Goal: Contribute content: Add original content to the website for others to see

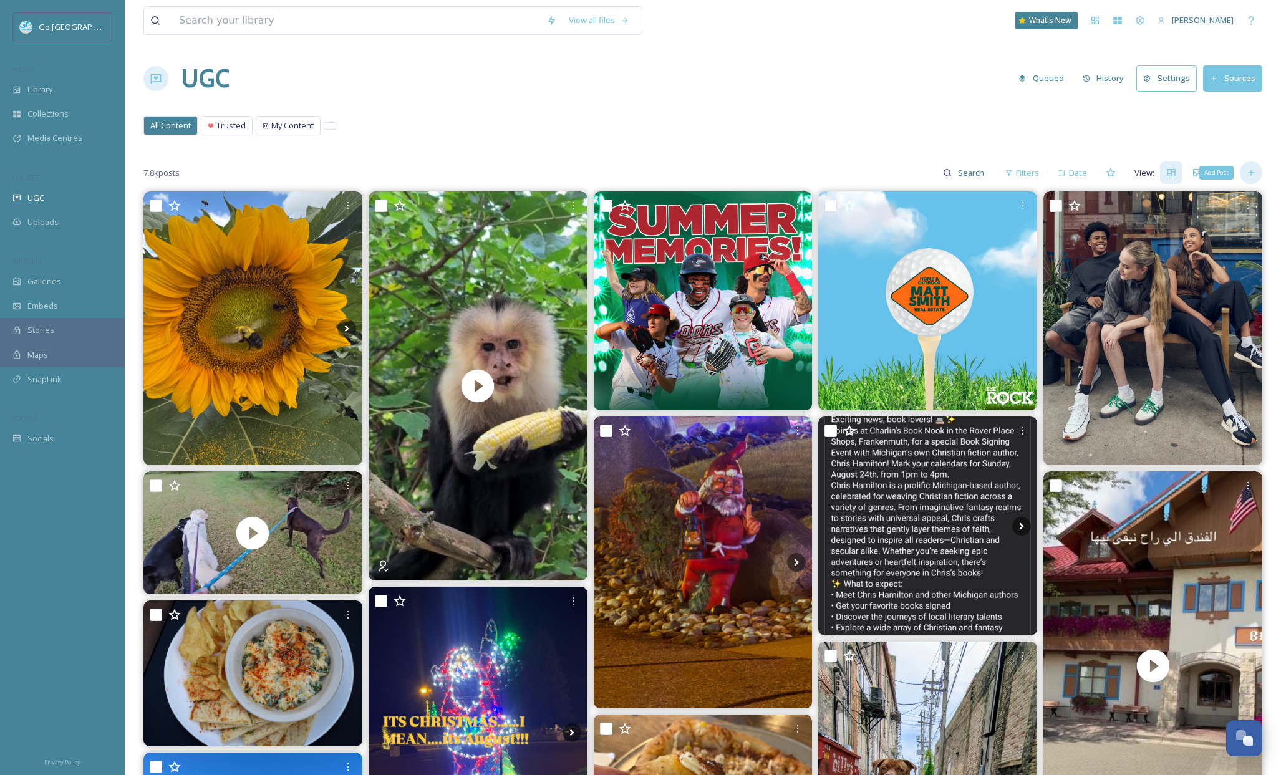
click at [1250, 173] on icon at bounding box center [1251, 173] width 10 height 10
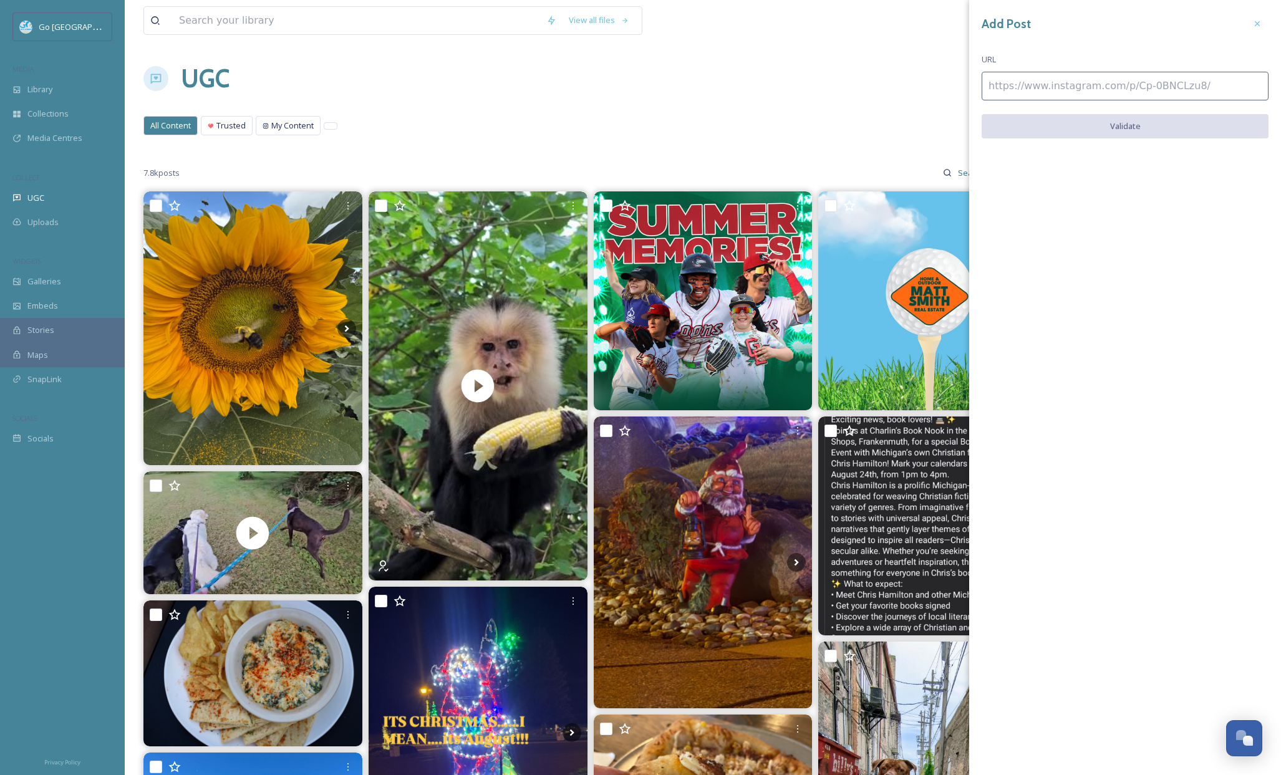
click at [1070, 89] on input at bounding box center [1125, 86] width 287 height 29
paste input "https://www.instagram.com/p/DNwYCxYwhSk/"
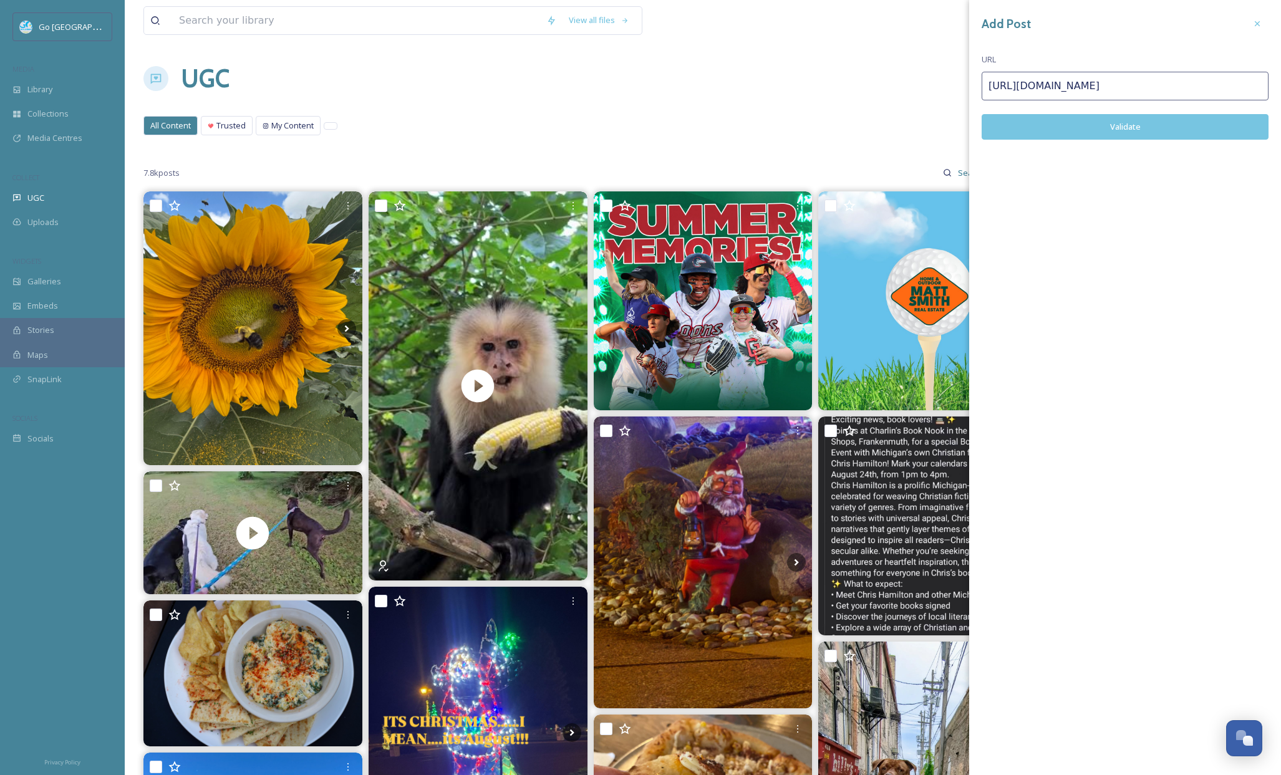
type input "https://www.instagram.com/p/DNwYCxYwhSk/"
click at [1143, 132] on button "Validate" at bounding box center [1125, 127] width 287 height 26
click at [1126, 122] on button "Add Post" at bounding box center [1125, 127] width 287 height 26
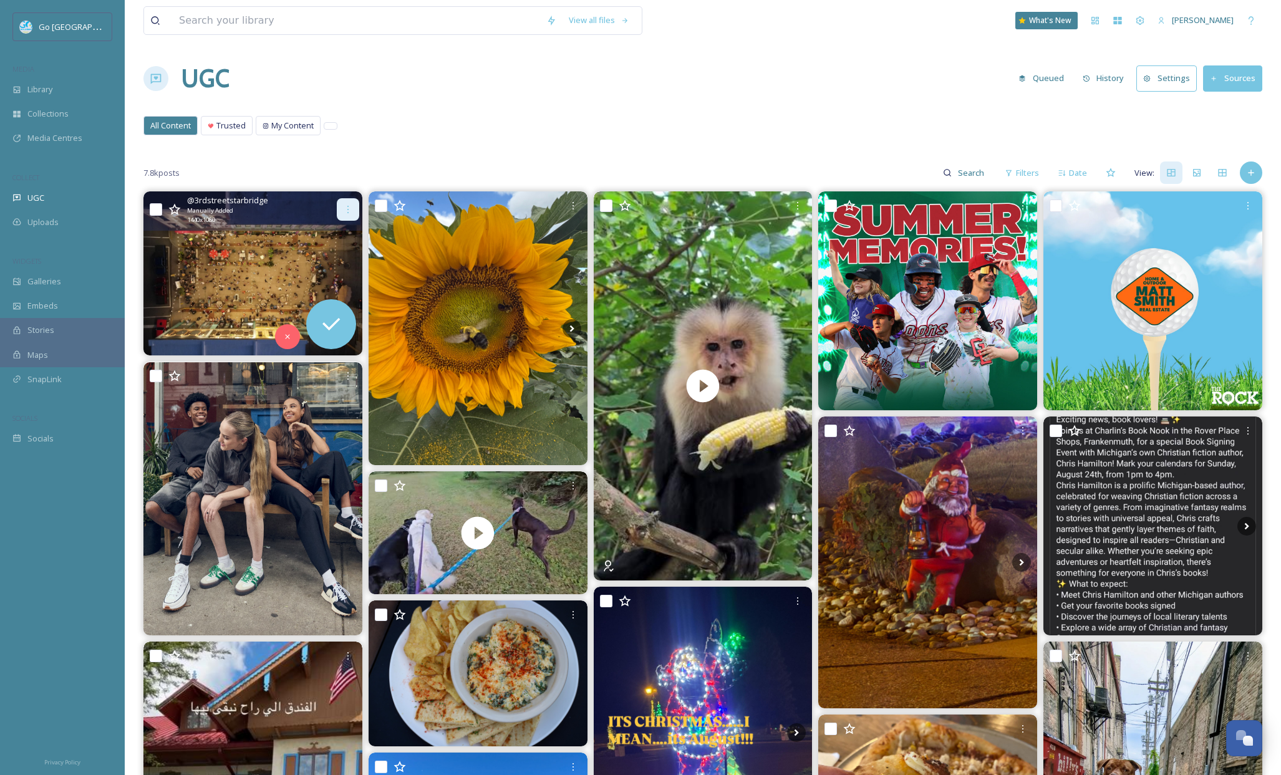
click at [346, 209] on icon at bounding box center [348, 210] width 10 height 10
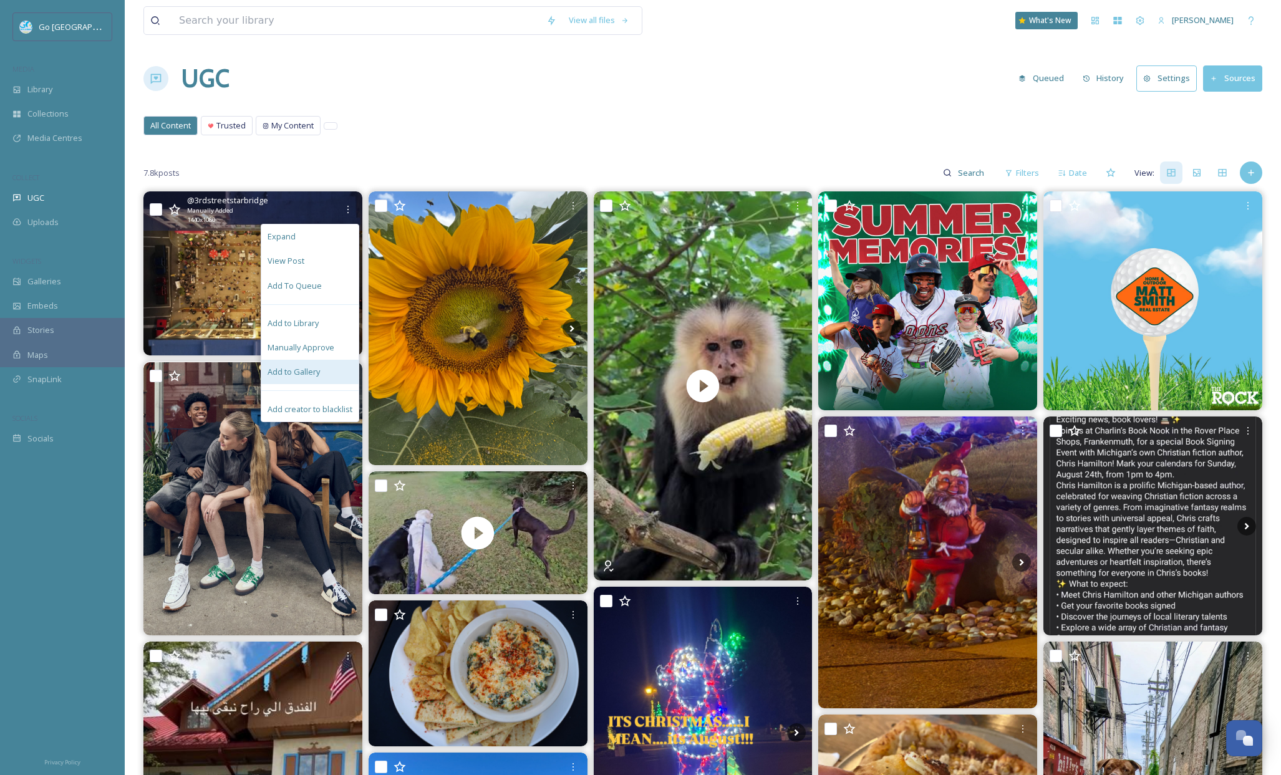
click at [328, 367] on div "Add to Gallery" at bounding box center [309, 372] width 97 height 24
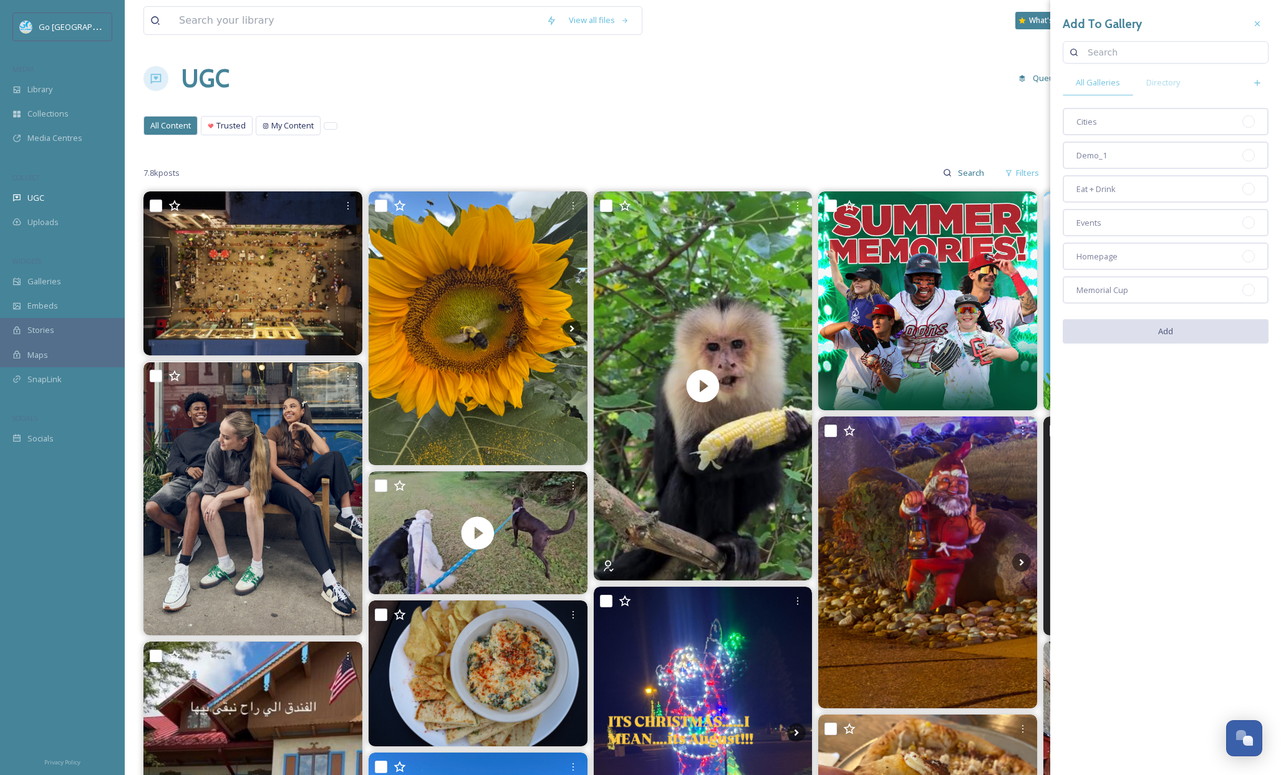
click at [1156, 246] on div "Homepage" at bounding box center [1166, 256] width 206 height 27
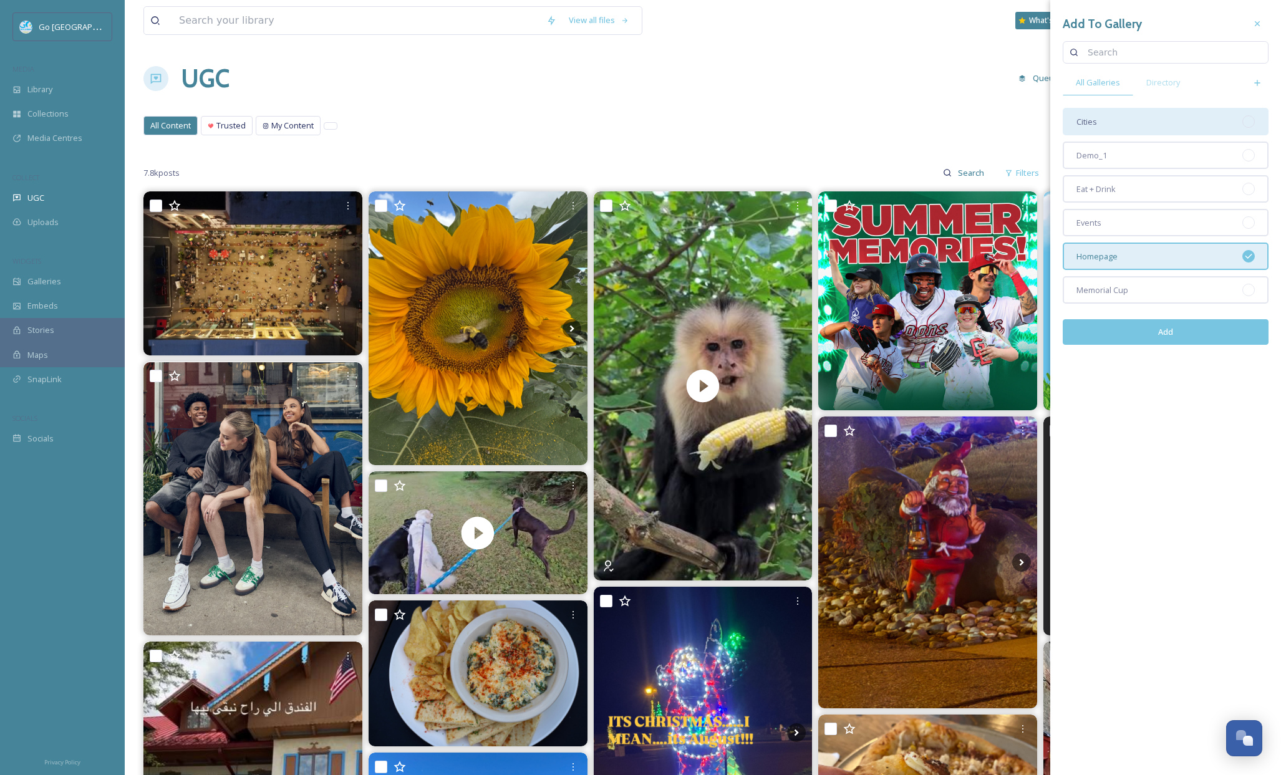
click at [1140, 122] on div "Cities" at bounding box center [1166, 121] width 206 height 27
click at [1181, 332] on button "Add" at bounding box center [1166, 332] width 206 height 26
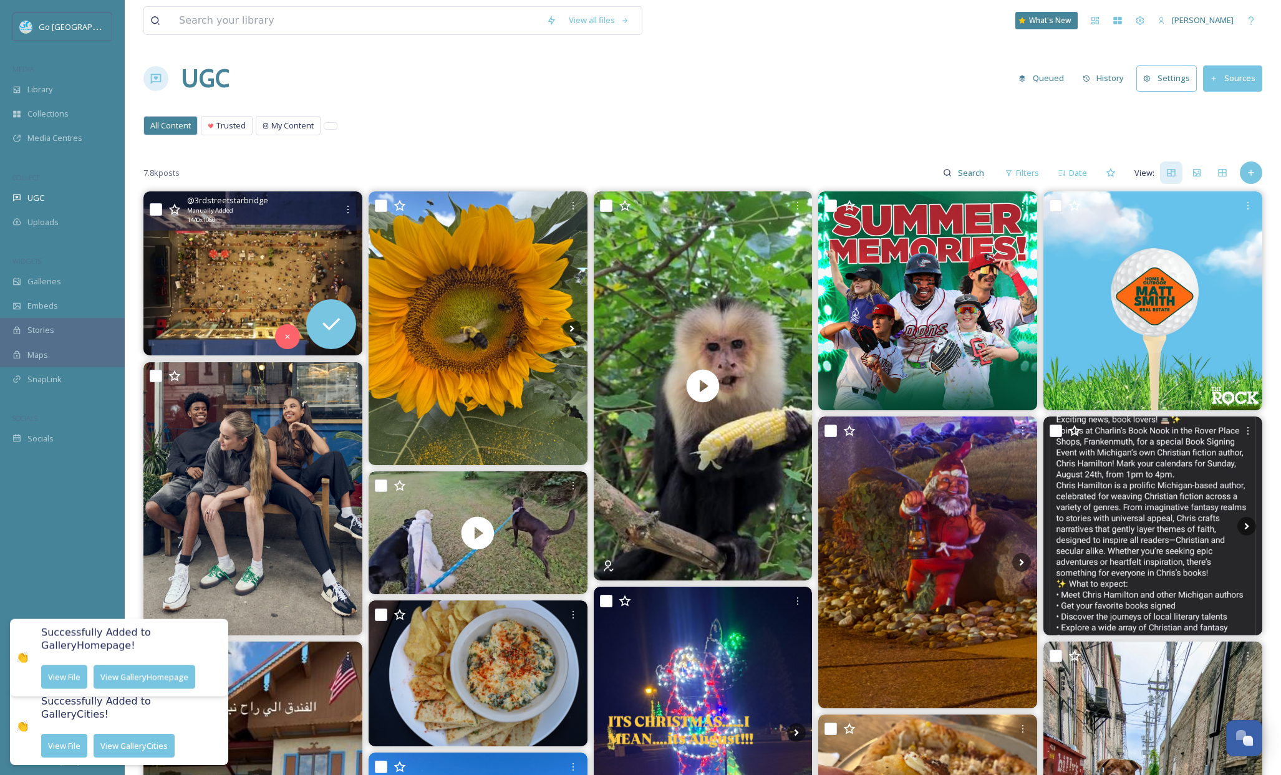
click at [278, 260] on img at bounding box center [252, 273] width 219 height 164
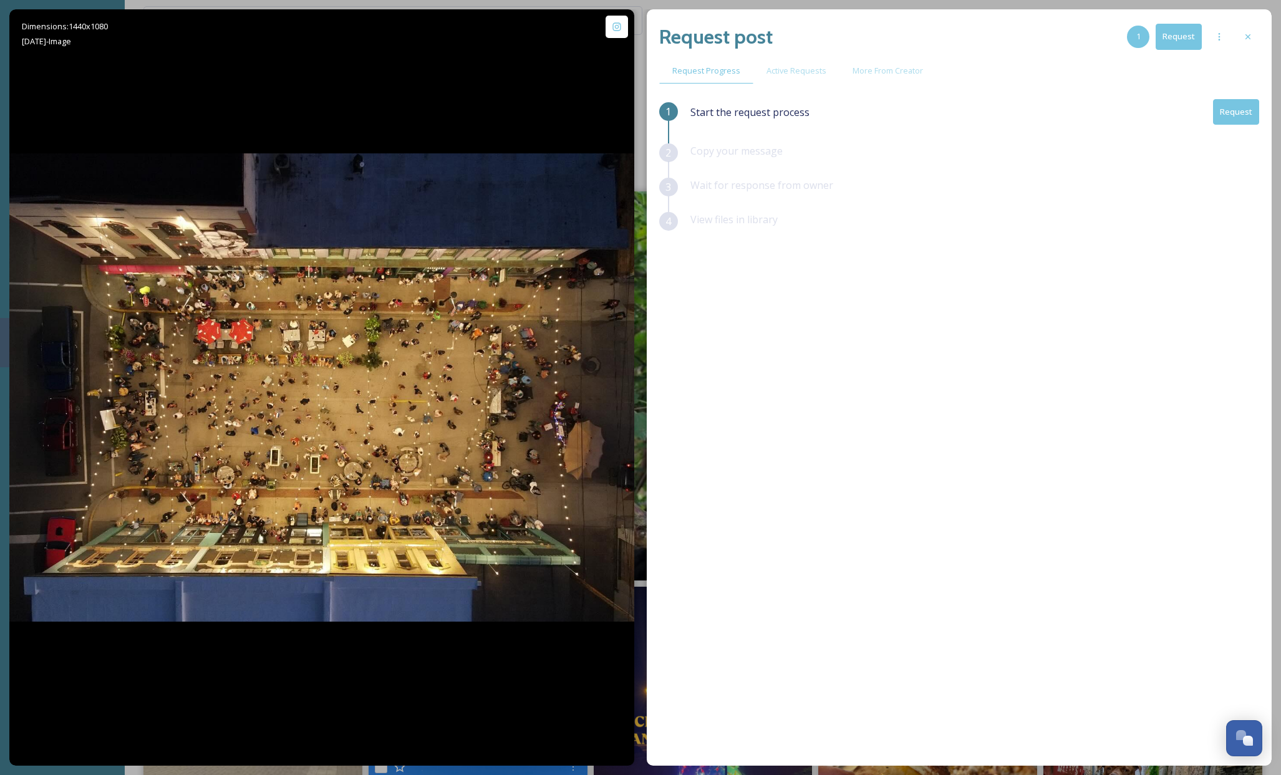
click at [1244, 106] on button "Request" at bounding box center [1236, 112] width 46 height 26
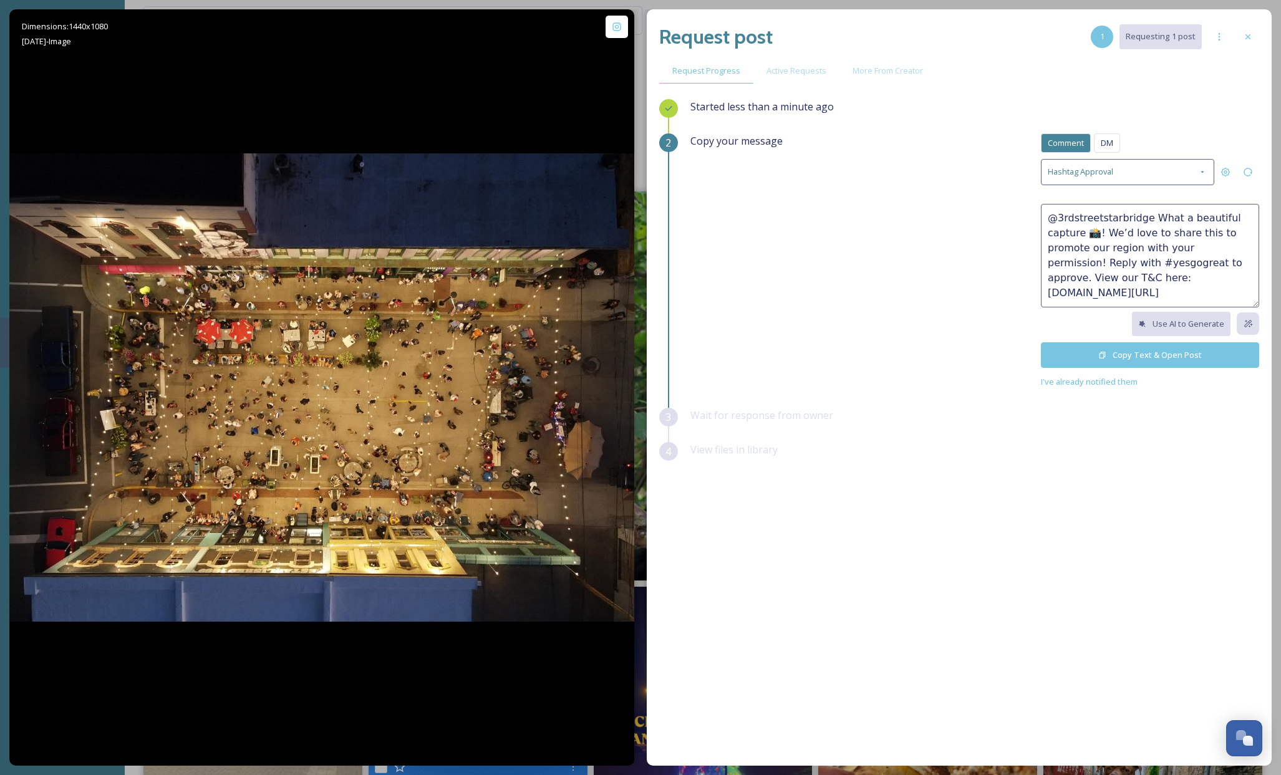
click at [1176, 357] on button "Copy Text & Open Post" at bounding box center [1150, 355] width 218 height 26
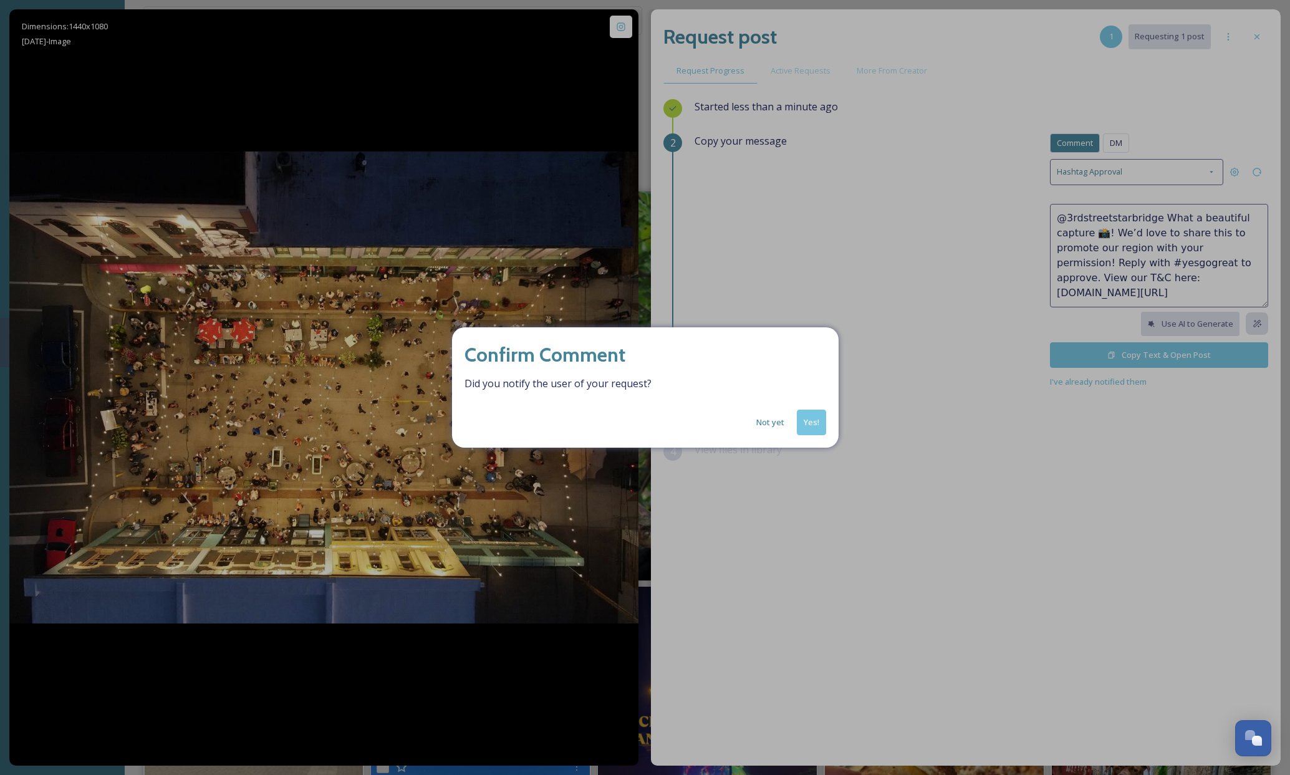
click at [815, 428] on button "Yes!" at bounding box center [811, 423] width 29 height 26
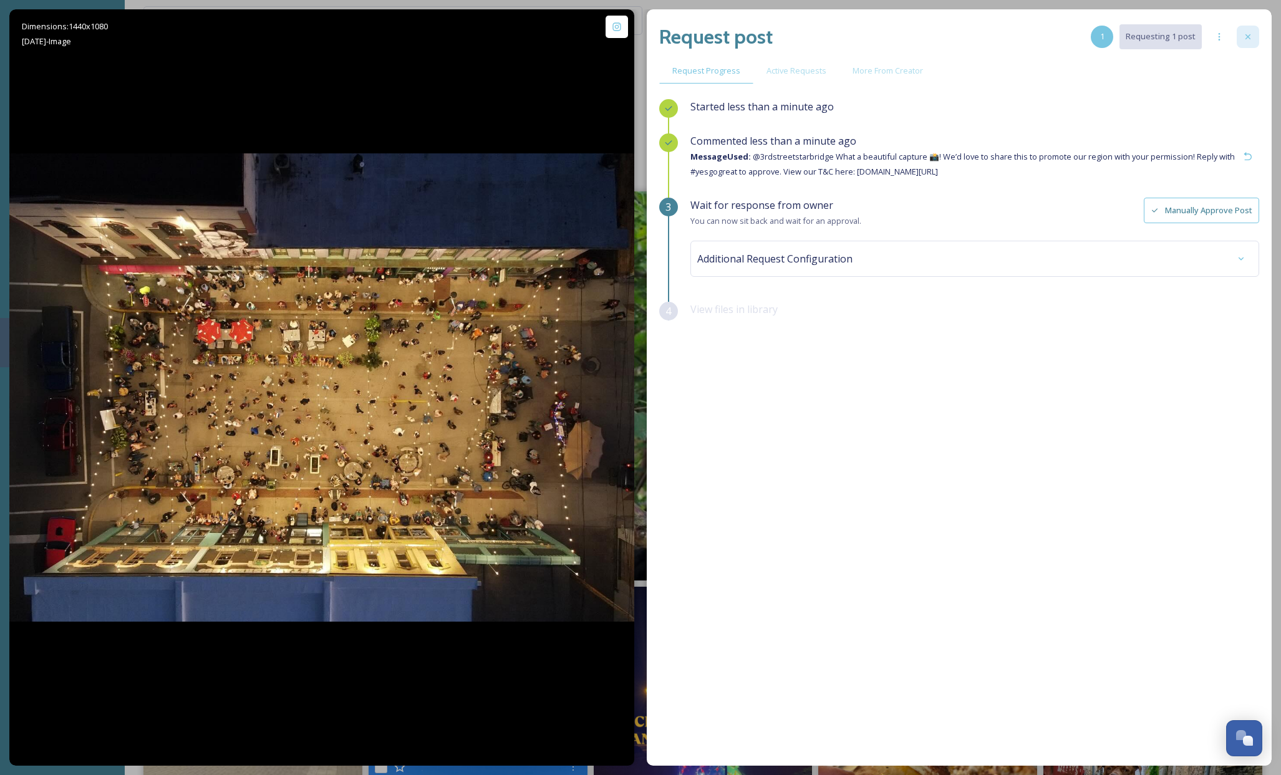
click at [1242, 36] on div at bounding box center [1248, 37] width 22 height 22
